Goal: Check status: Check status

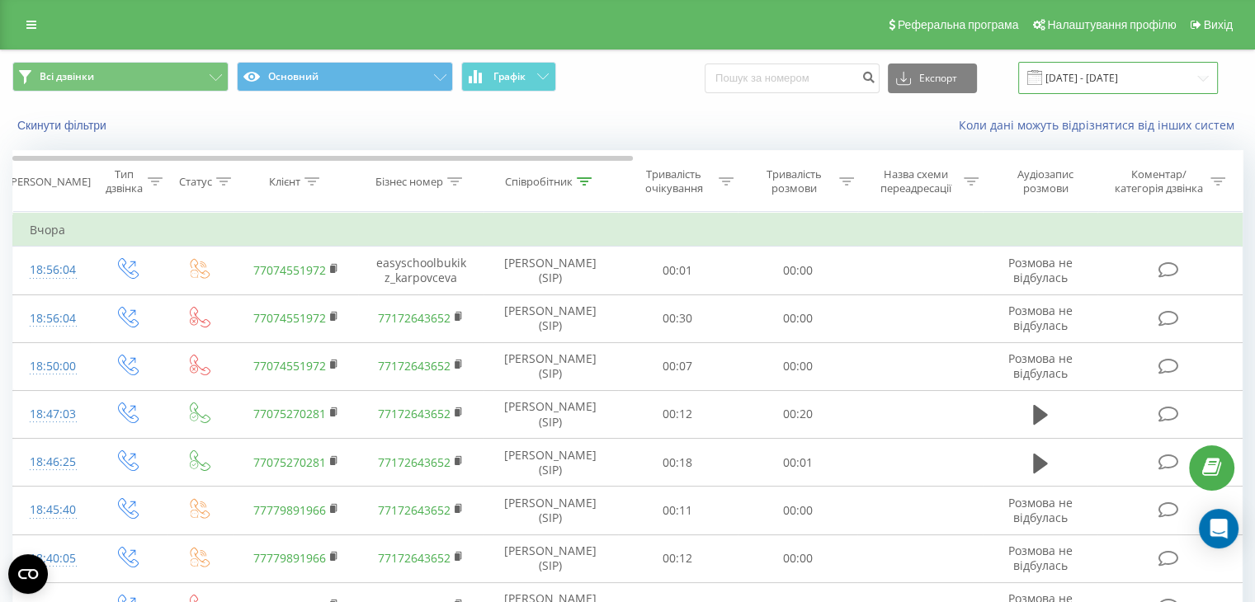
click at [1079, 80] on input "[DATE] - [DATE]" at bounding box center [1118, 78] width 200 height 32
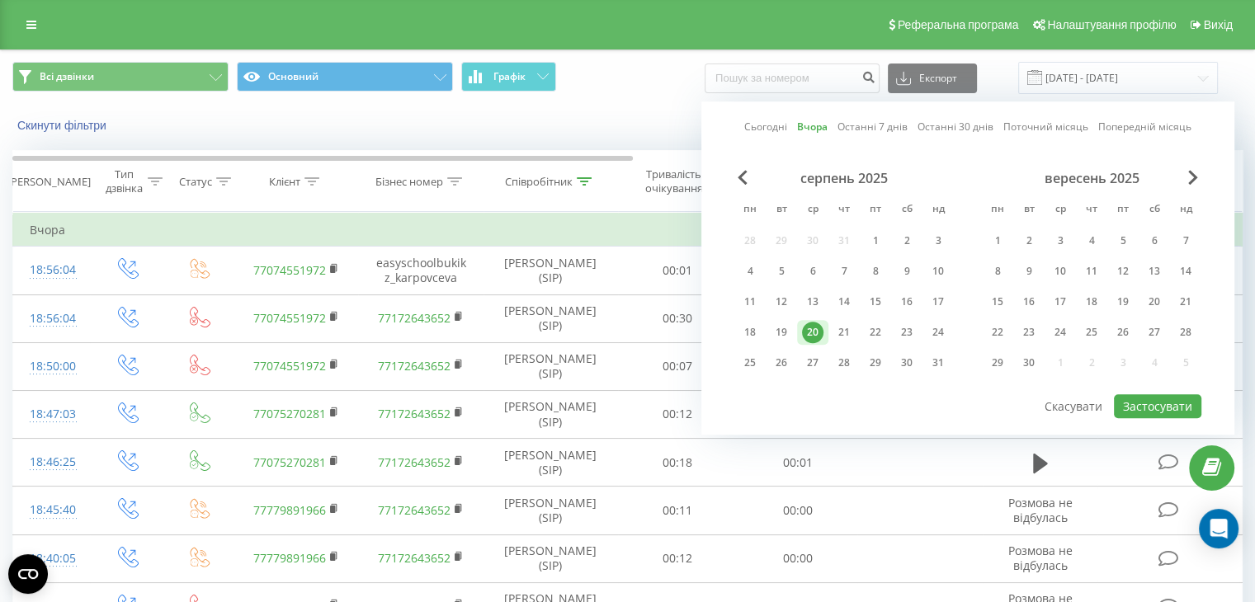
click at [630, 100] on div "Всі дзвінки Основний Графік Експорт .csv .xls .xlsx [DATE] - [DATE] Сьогодні Вч…" at bounding box center [627, 77] width 1253 height 55
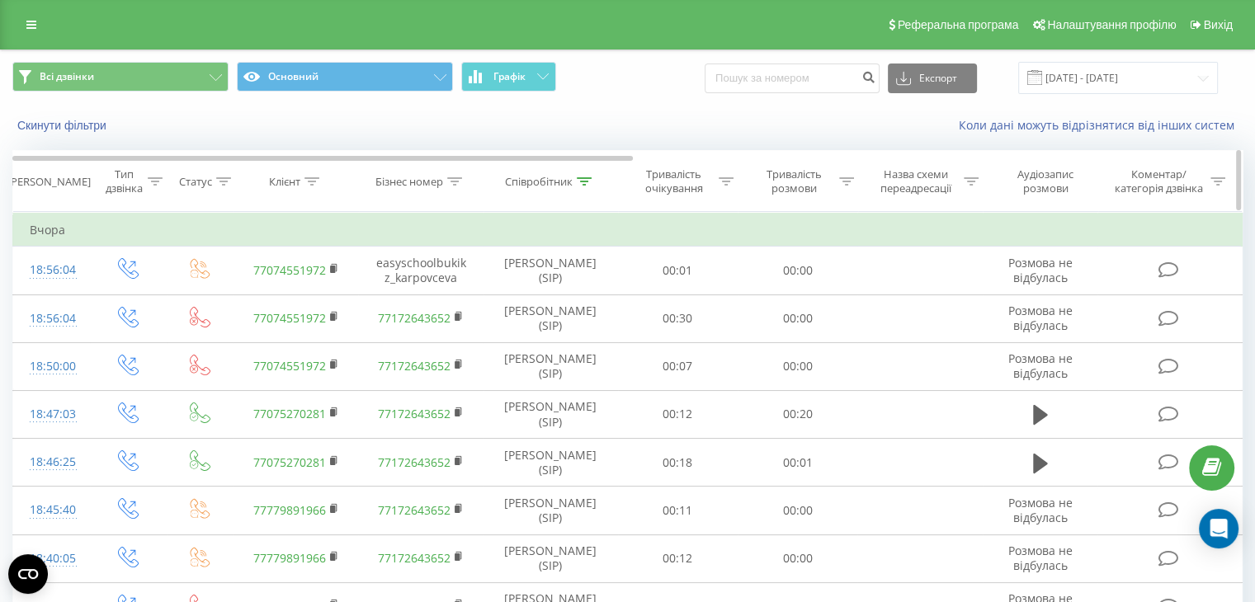
click at [535, 178] on div "Співробітник" at bounding box center [539, 182] width 68 height 14
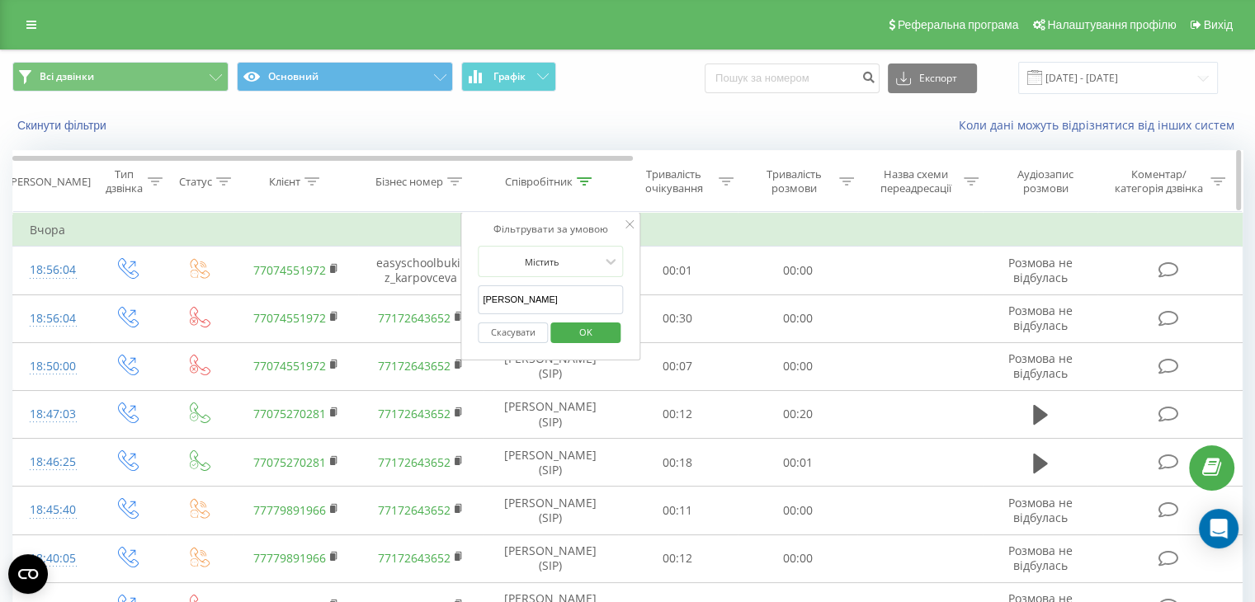
click at [205, 182] on div "Статус" at bounding box center [195, 182] width 33 height 14
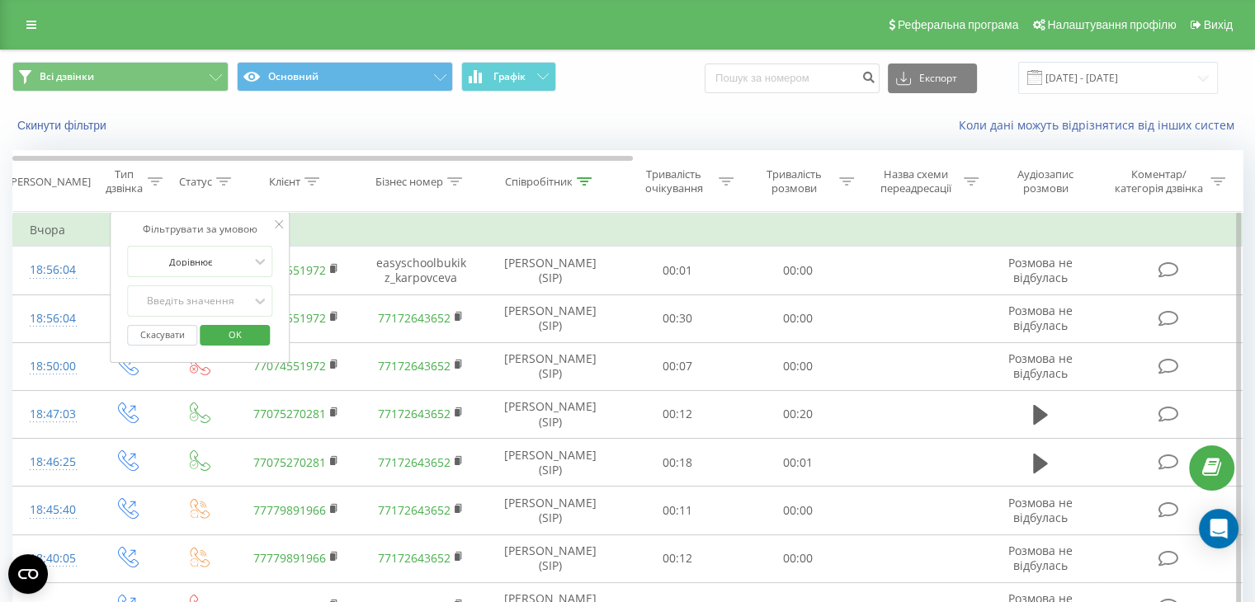
click at [229, 334] on span "OK" at bounding box center [235, 335] width 46 height 26
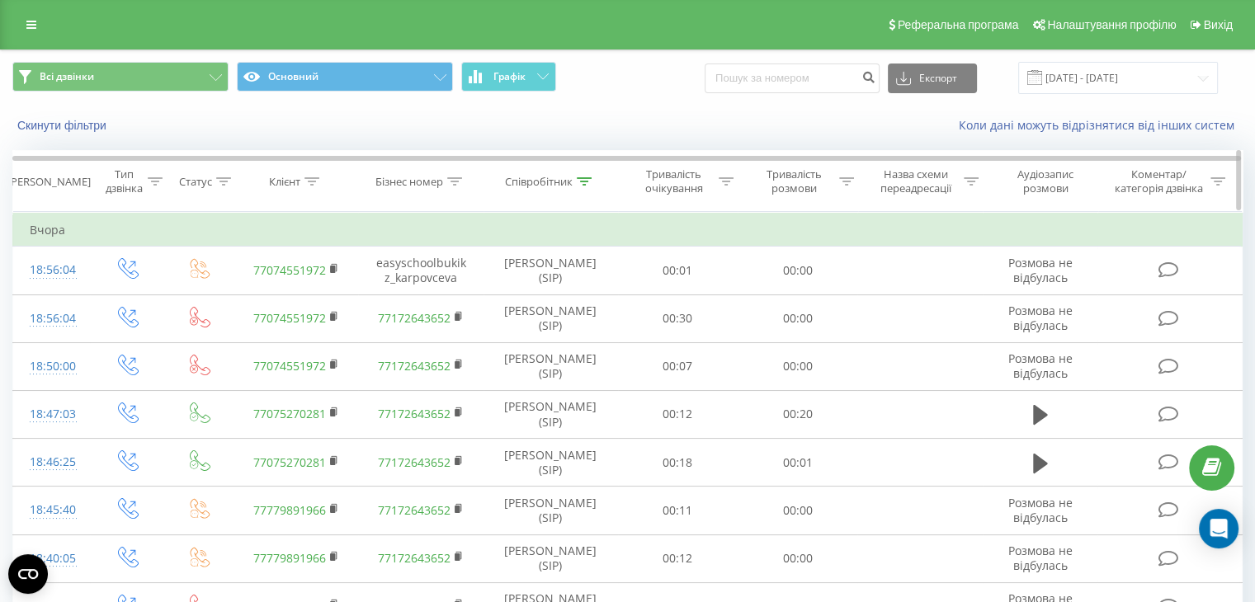
click at [219, 176] on div at bounding box center [223, 182] width 15 height 14
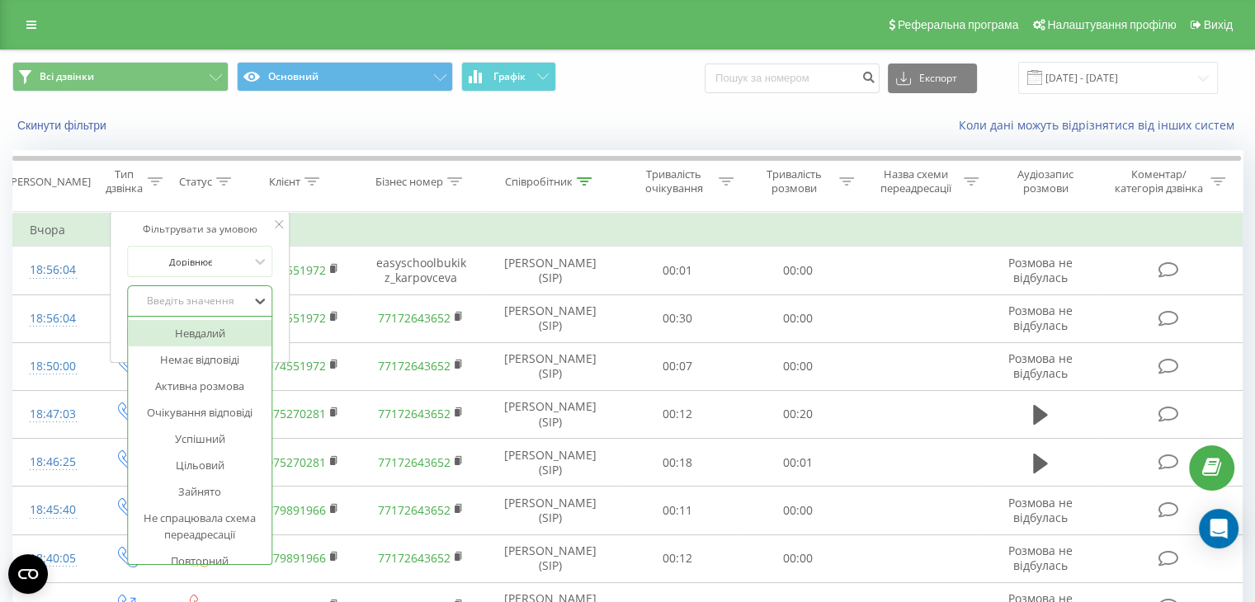
click at [231, 294] on div at bounding box center [191, 302] width 117 height 16
click at [216, 443] on div "Успішний" at bounding box center [201, 439] width 144 height 26
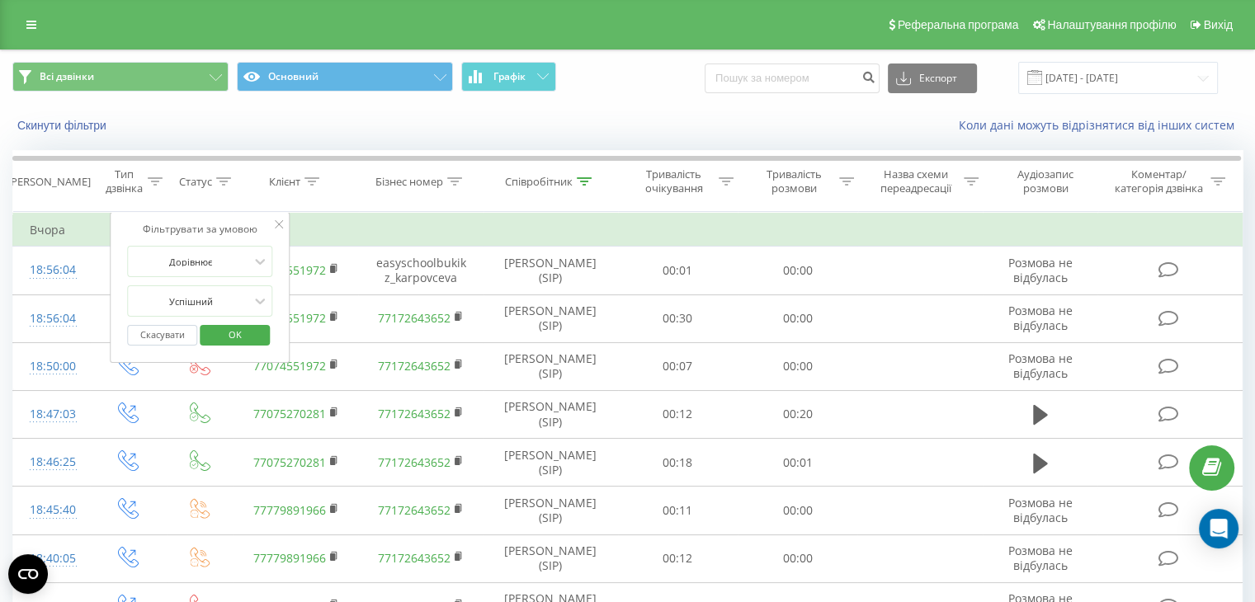
click at [234, 333] on span "OK" at bounding box center [235, 335] width 46 height 26
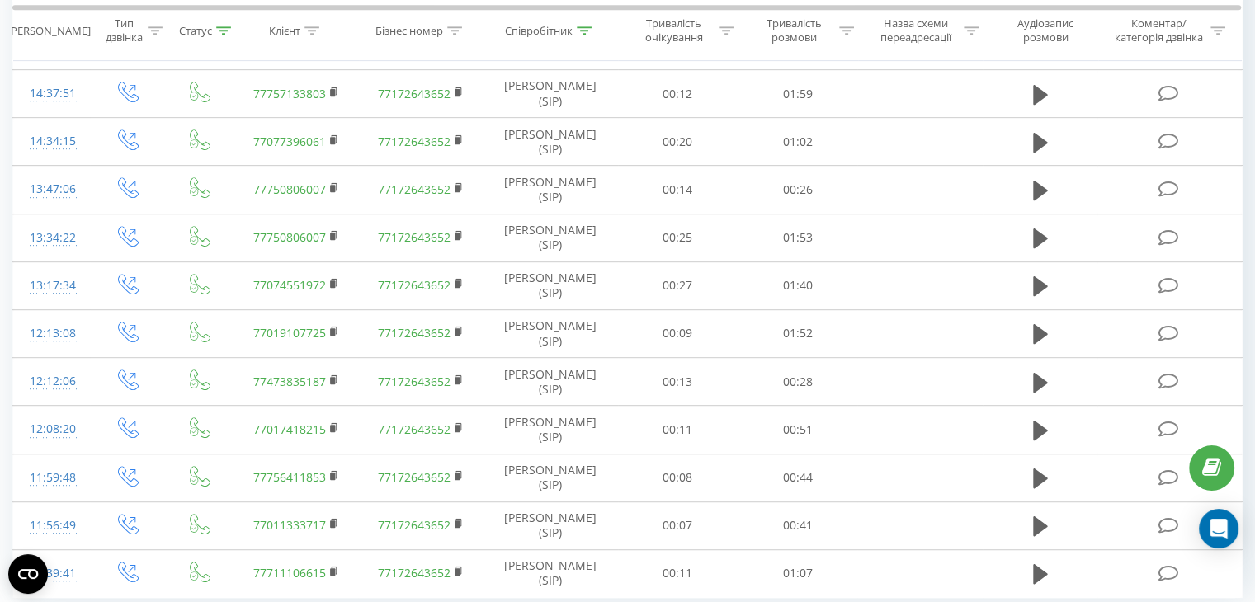
scroll to position [902, 0]
